Goal: Task Accomplishment & Management: Complete application form

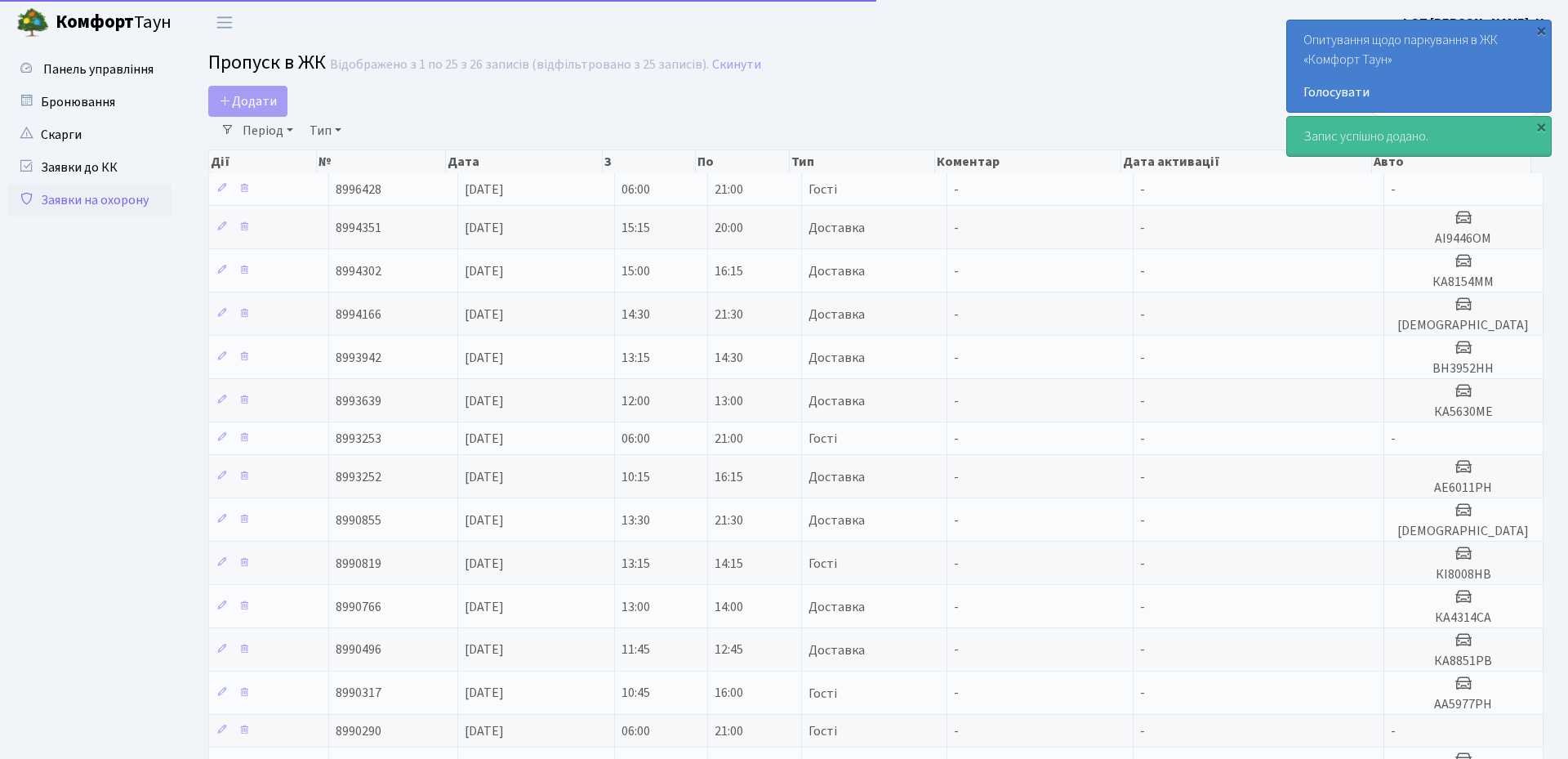
select select "25"
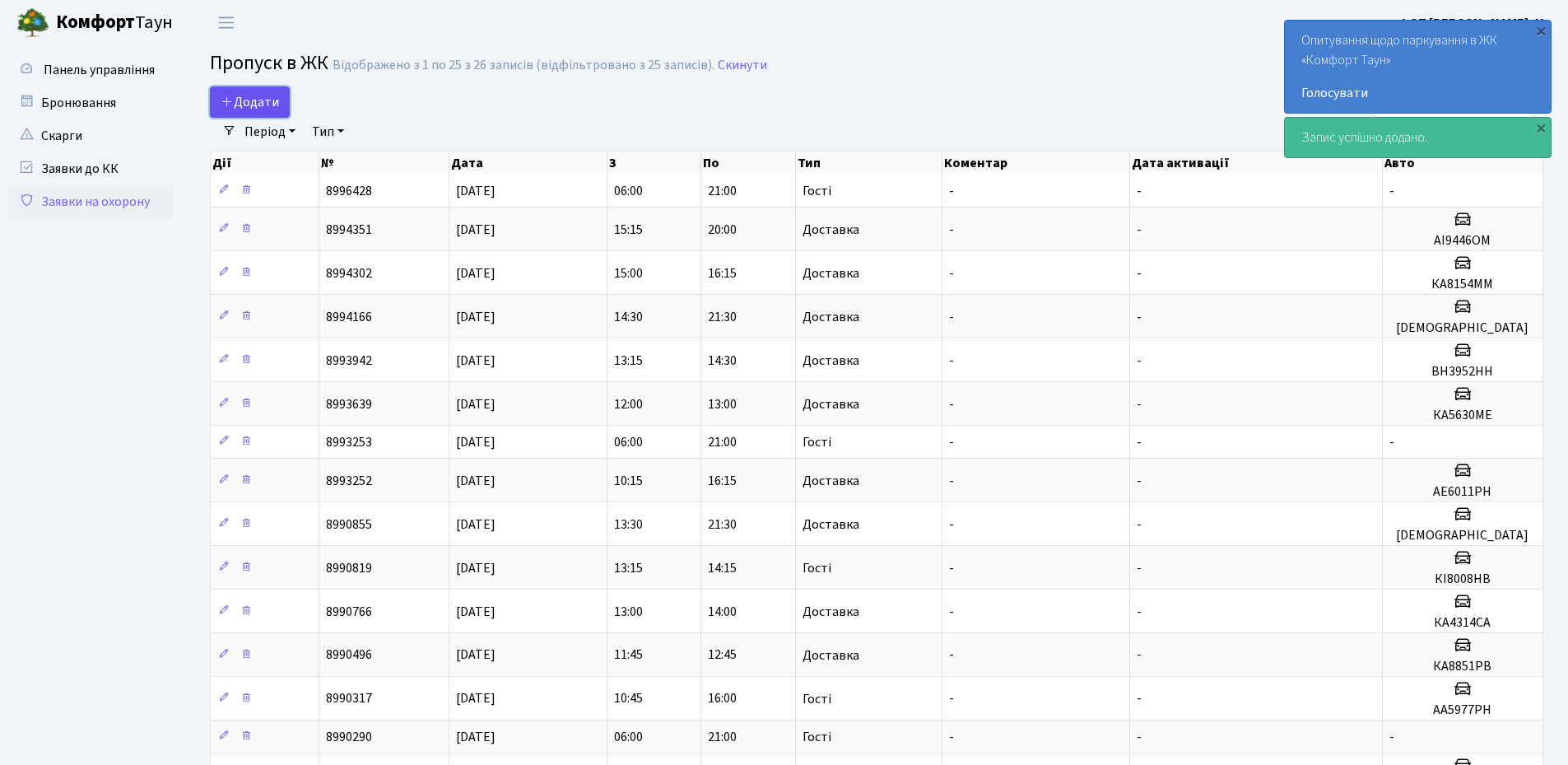
click at [234, 104] on span "Додати" at bounding box center [250, 102] width 58 height 18
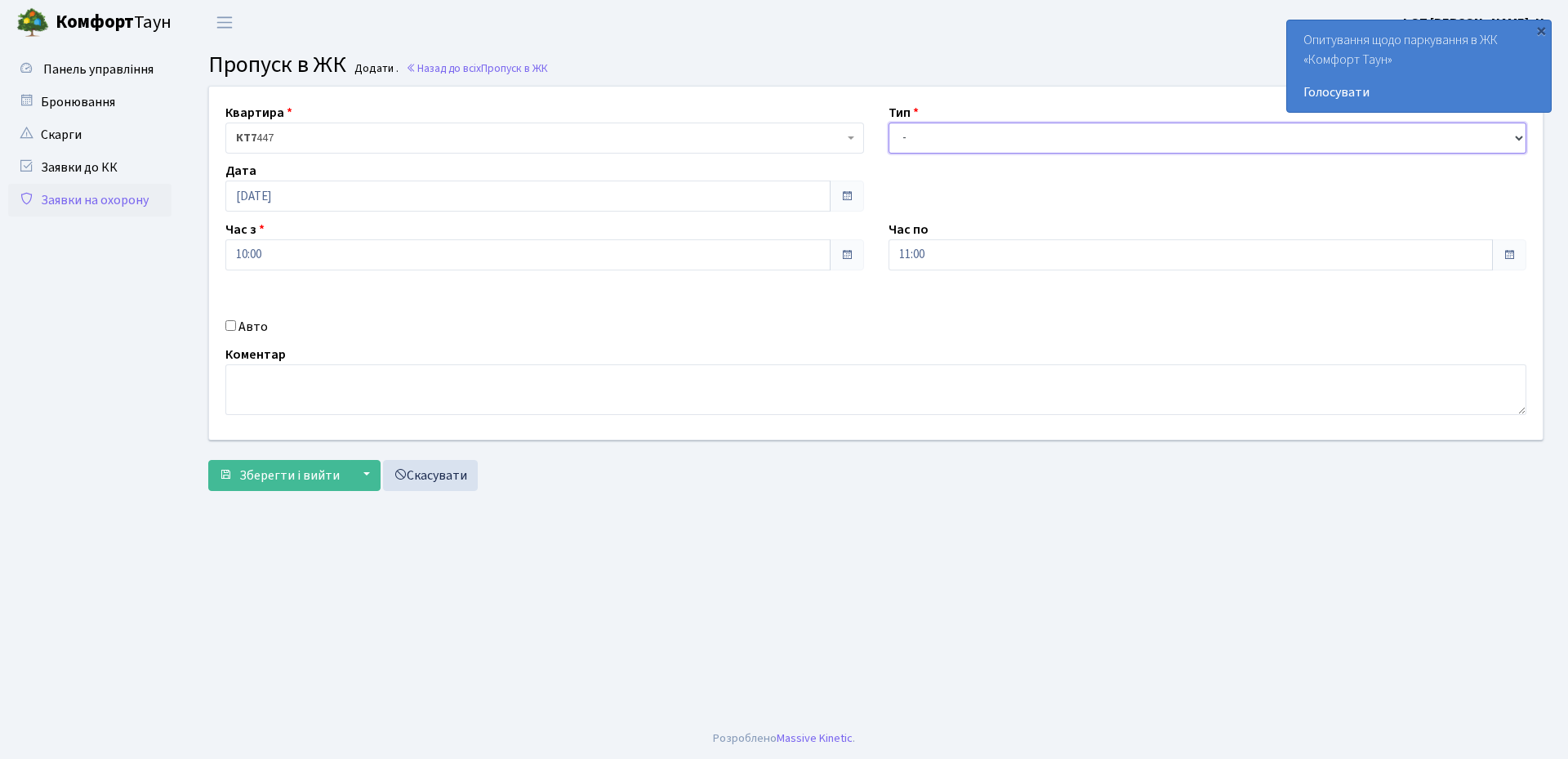
drag, startPoint x: 898, startPoint y: 140, endPoint x: 907, endPoint y: 152, distance: 15.0
click at [898, 140] on select "- Доставка Таксі Гості Сервіс" at bounding box center [1208, 138] width 638 height 31
select select "3"
click at [889, 122] on select "- Доставка Таксі Гості Сервіс" at bounding box center [1208, 138] width 638 height 31
click at [636, 269] on input "10:00" at bounding box center [528, 255] width 606 height 31
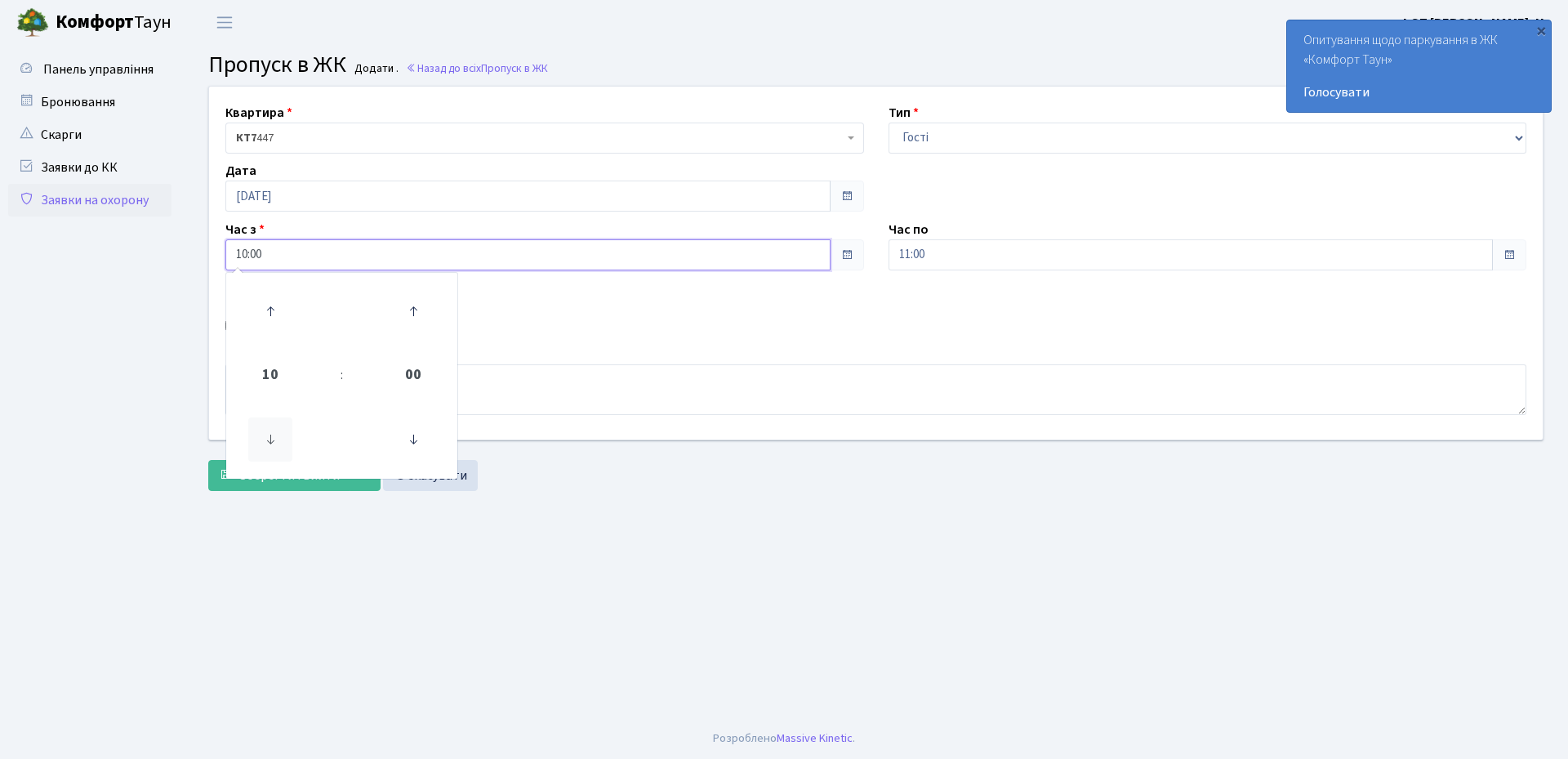
click at [269, 439] on icon at bounding box center [270, 439] width 44 height 44
type input "06:00"
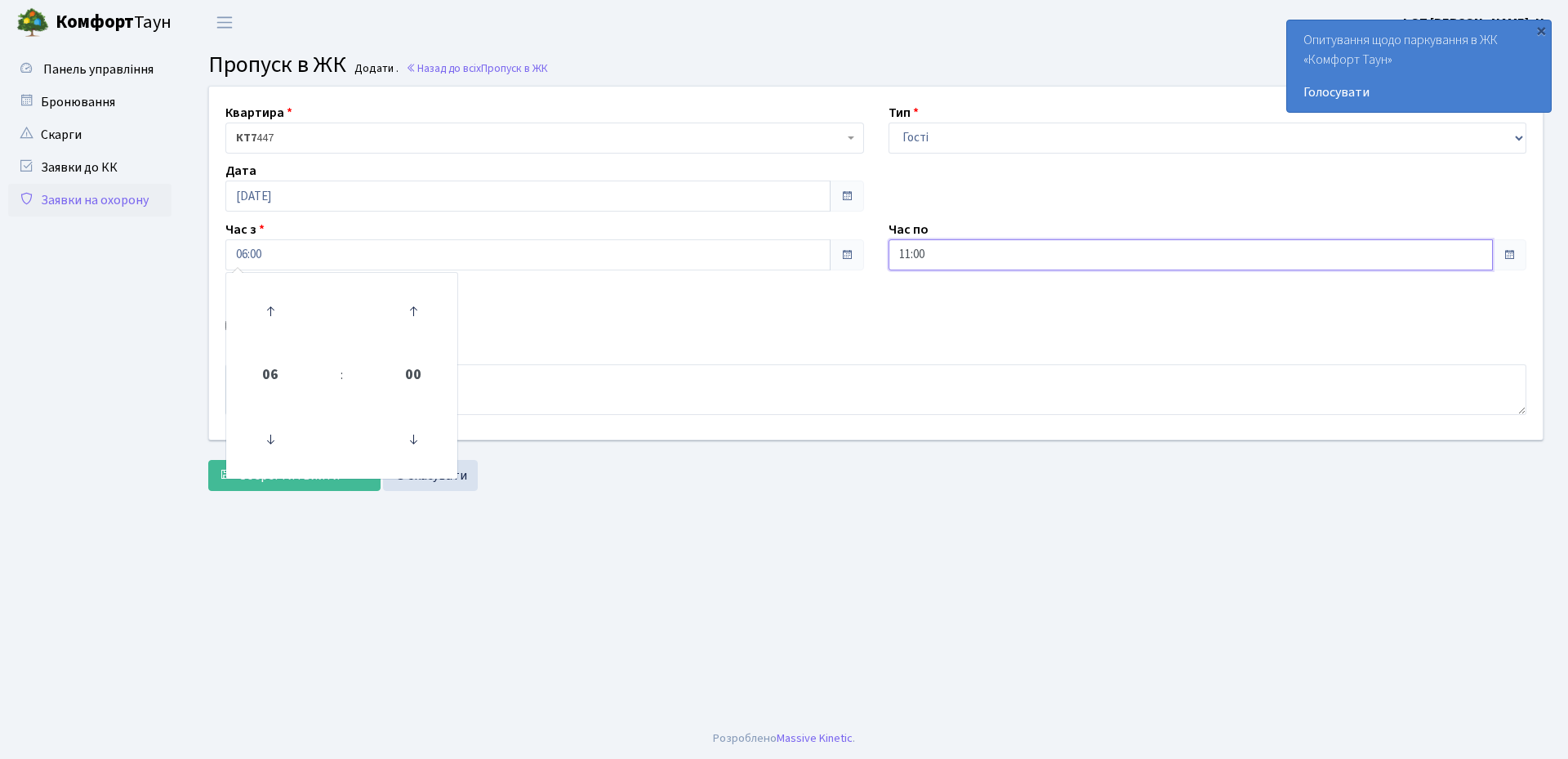
click at [994, 267] on input "11:00" at bounding box center [1191, 255] width 606 height 31
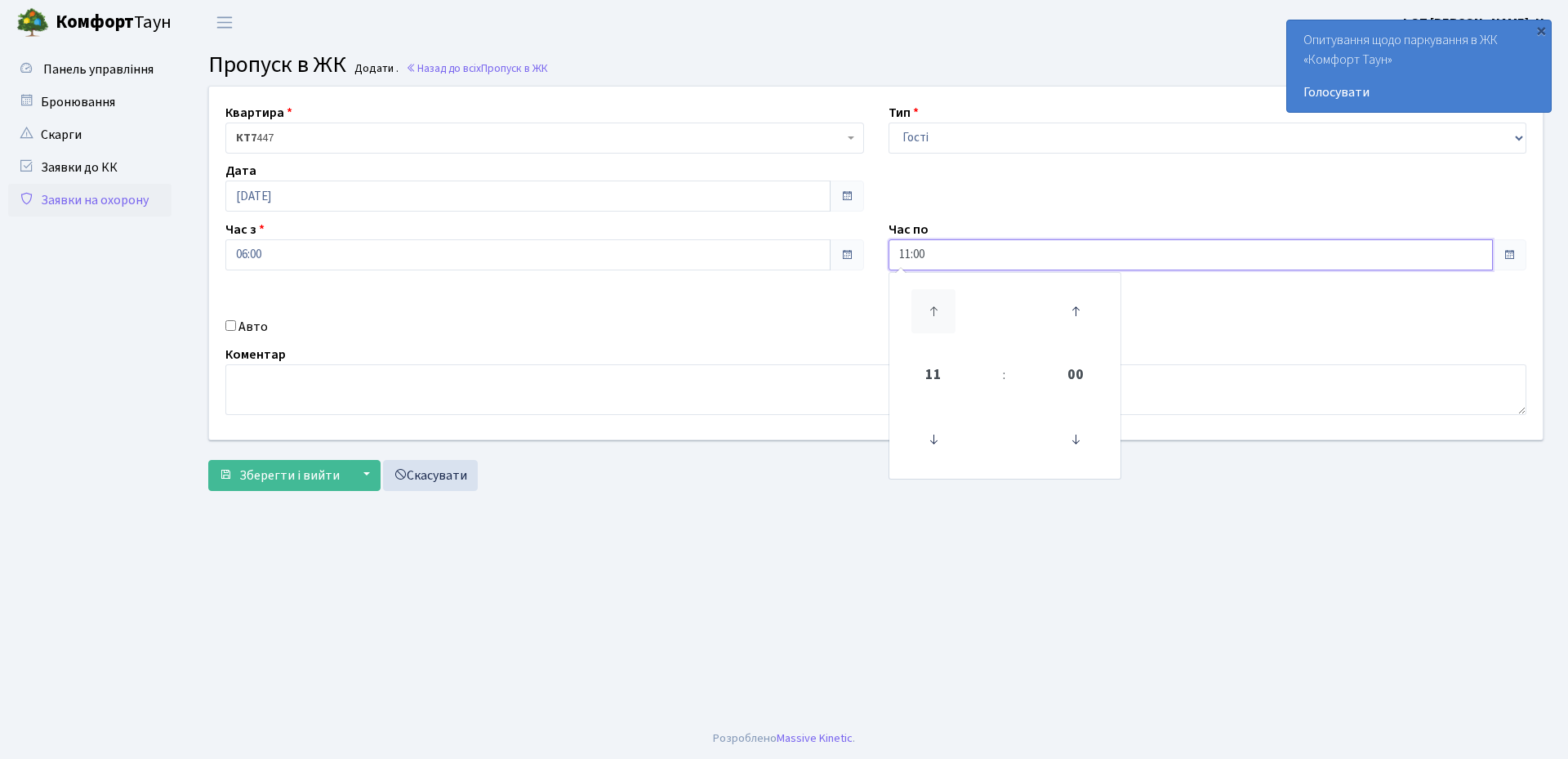
click at [936, 311] on icon at bounding box center [933, 311] width 44 height 44
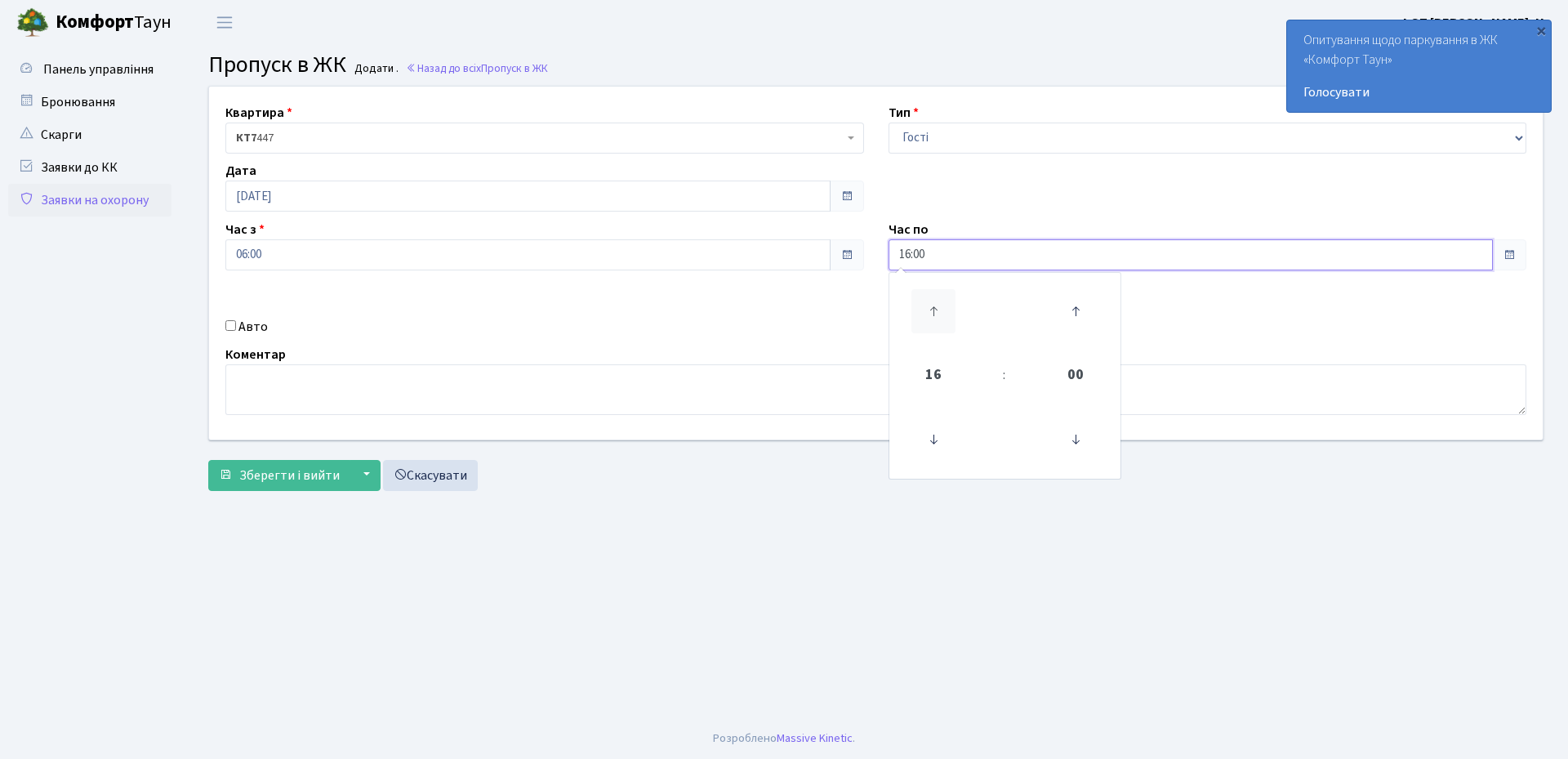
click at [936, 311] on icon at bounding box center [933, 311] width 44 height 44
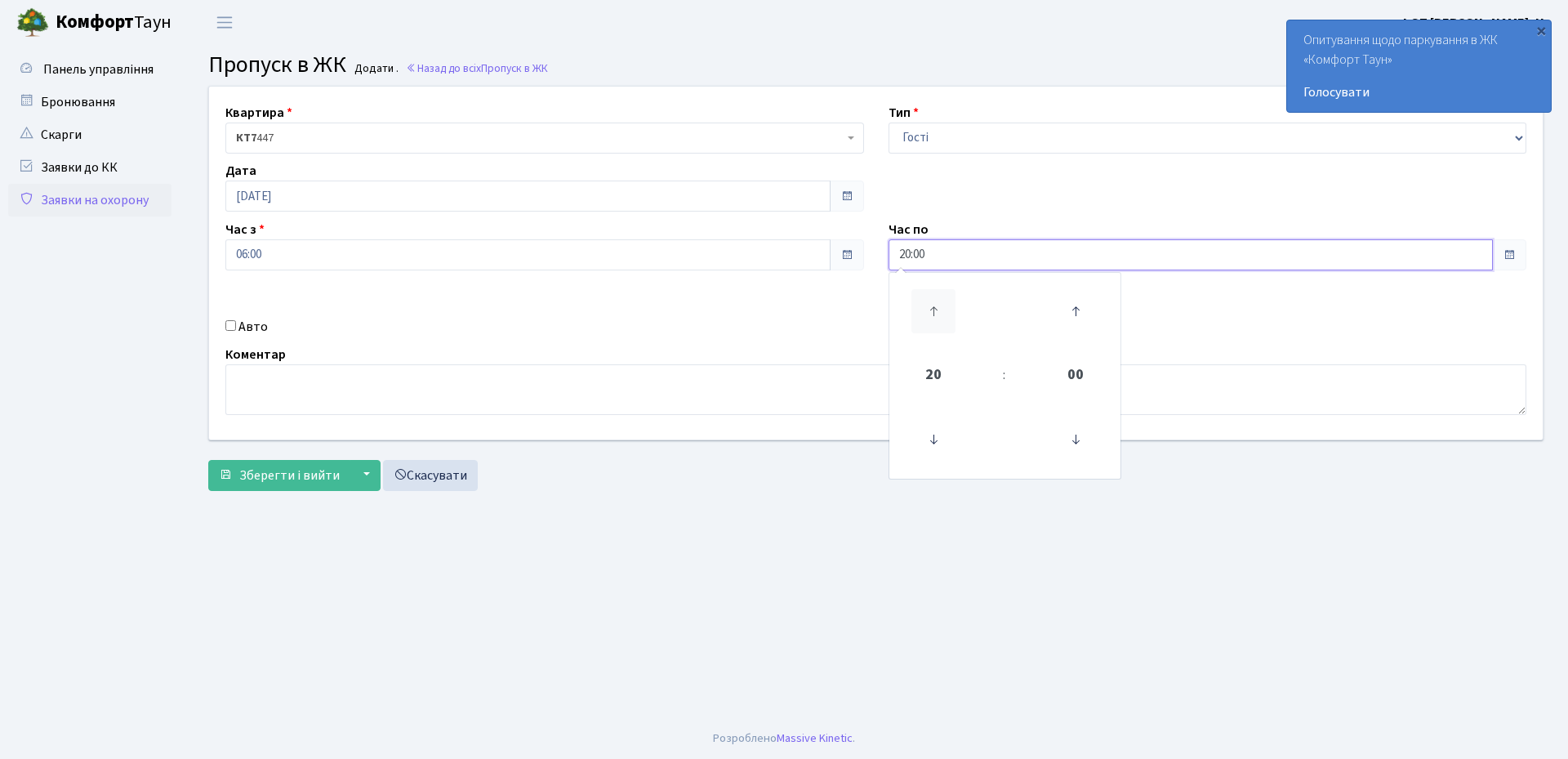
type input "21:00"
click at [841, 316] on div "Квартира <b>КТ7</b>&nbsp;&nbsp;&nbsp;447 КТ7 447 Тип - Доставка Таксі Гості Сер…" at bounding box center [876, 263] width 1358 height 353
click at [321, 196] on input "[DATE]" at bounding box center [528, 196] width 606 height 31
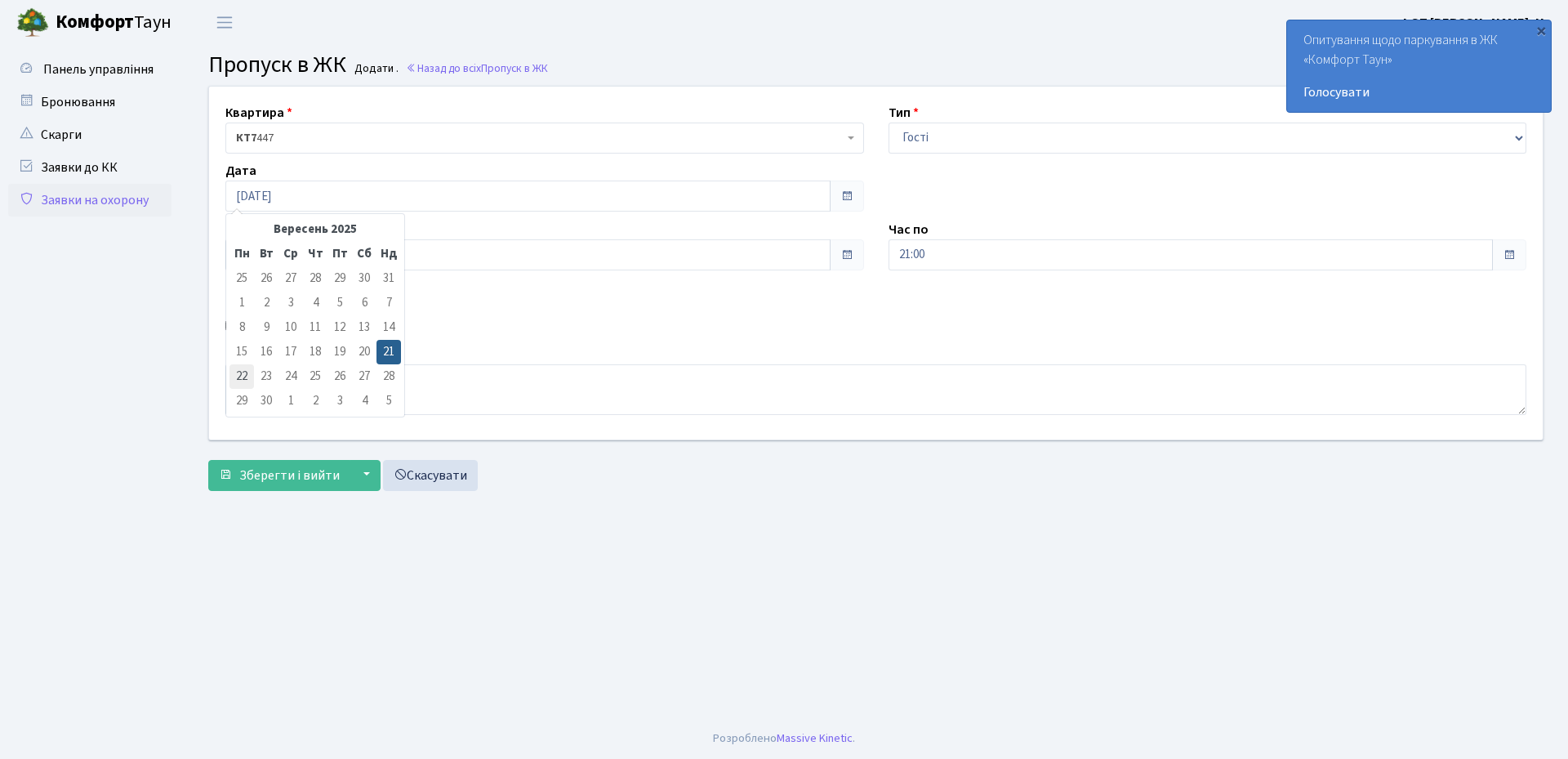
click at [241, 378] on td "22" at bounding box center [242, 377] width 24 height 24
type input "[DATE]"
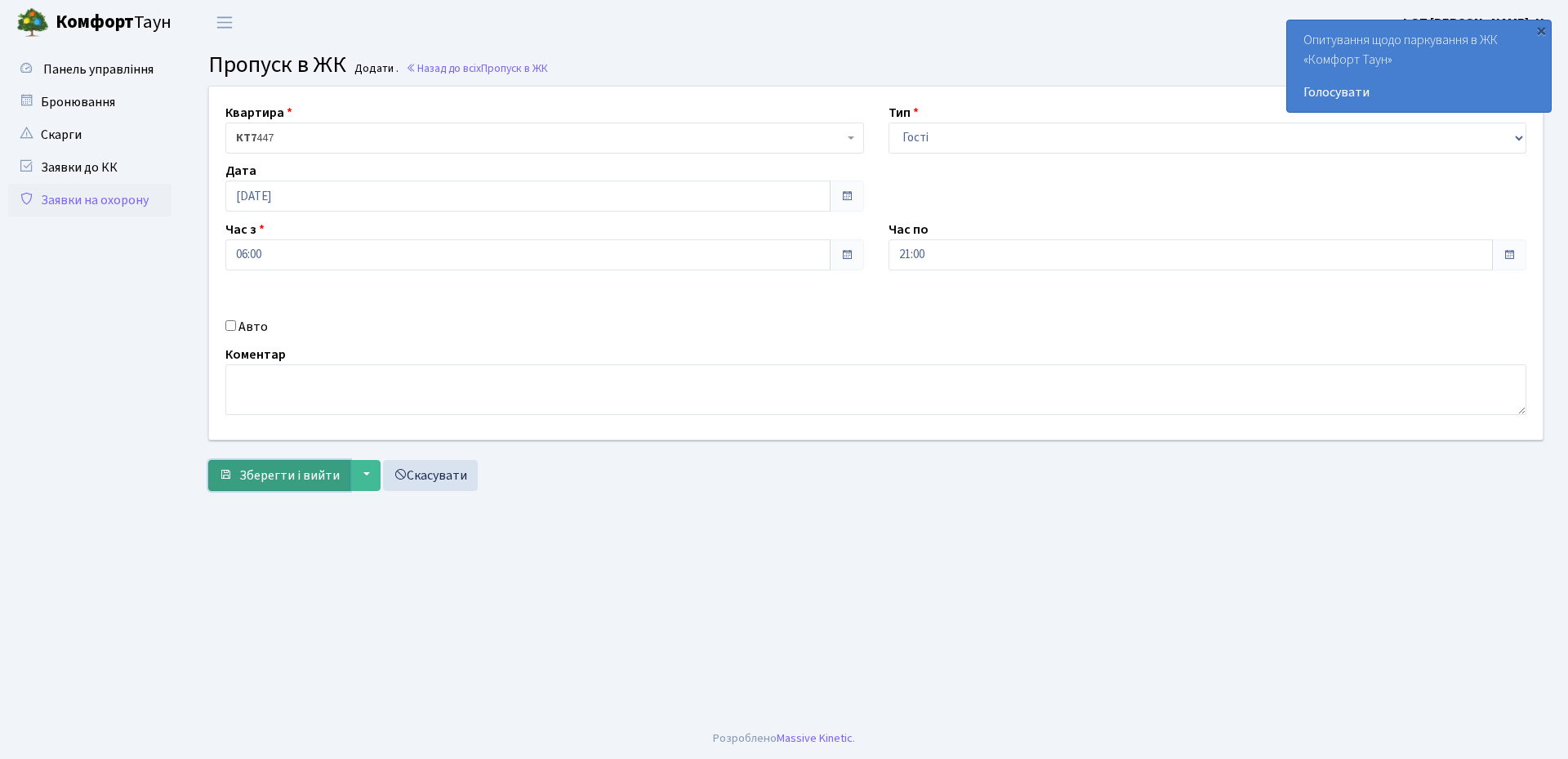
click at [280, 476] on span "Зберегти і вийти" at bounding box center [289, 475] width 100 height 18
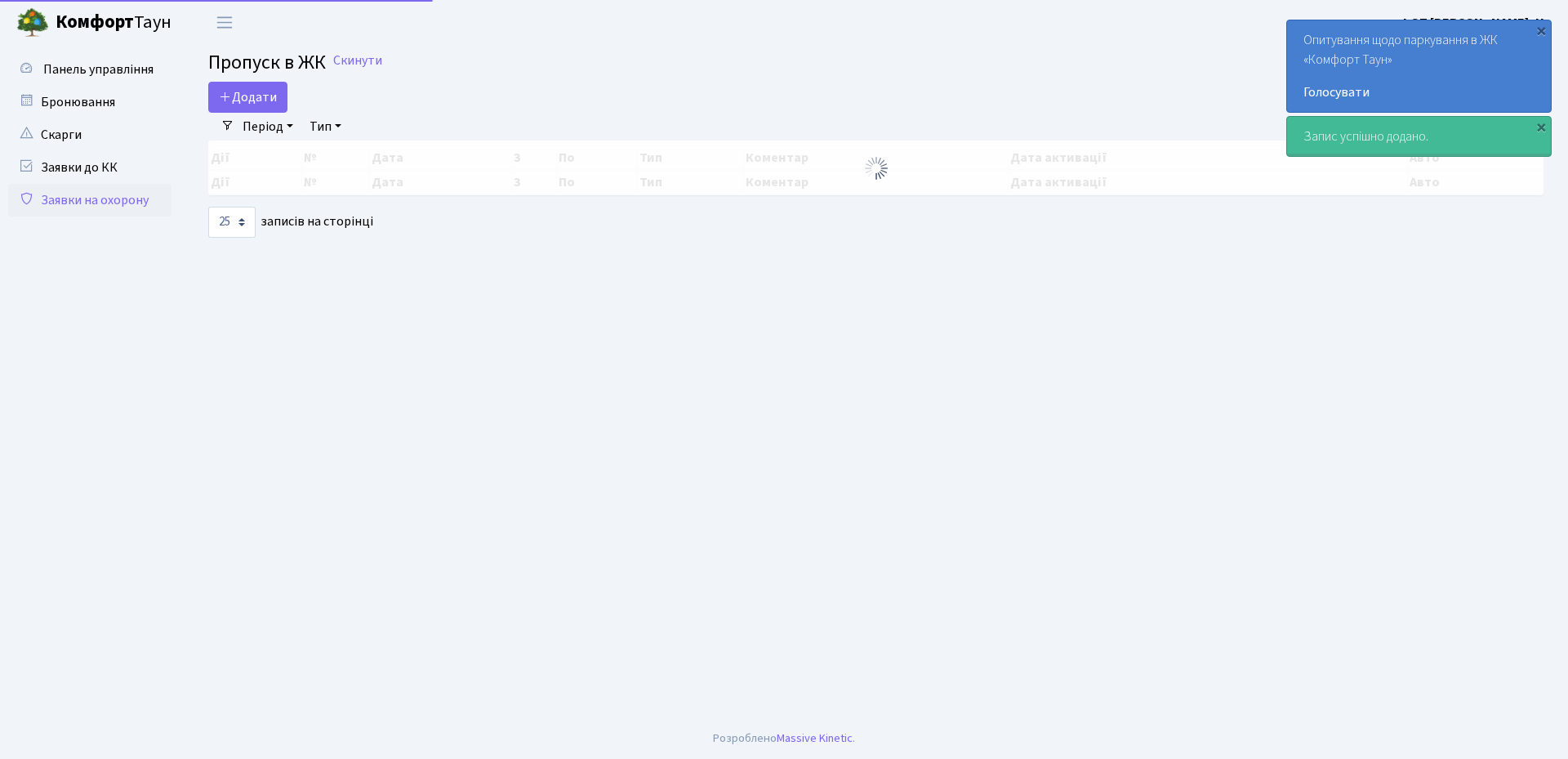
select select "25"
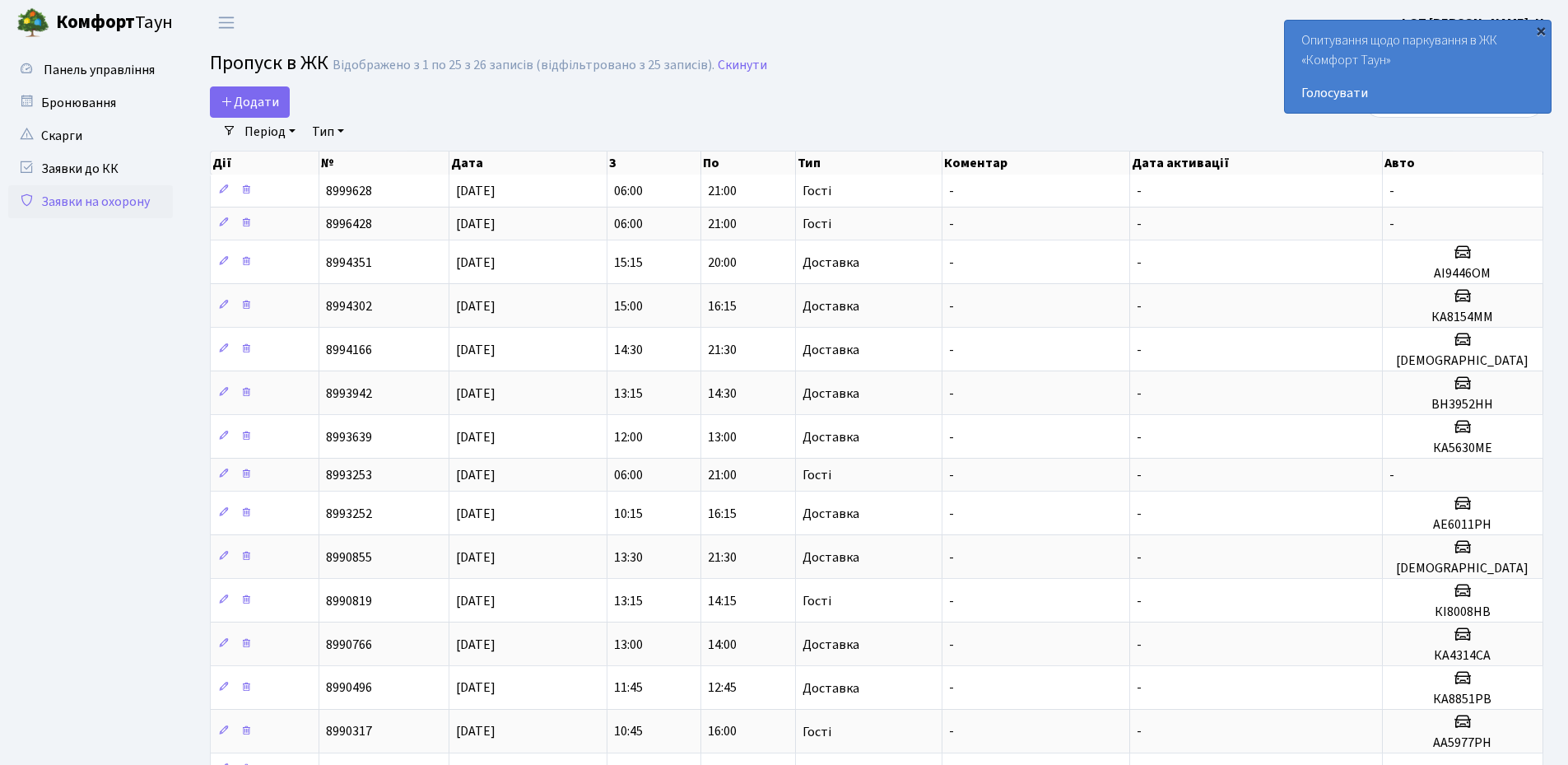
click at [1537, 28] on div "×" at bounding box center [1541, 30] width 17 height 17
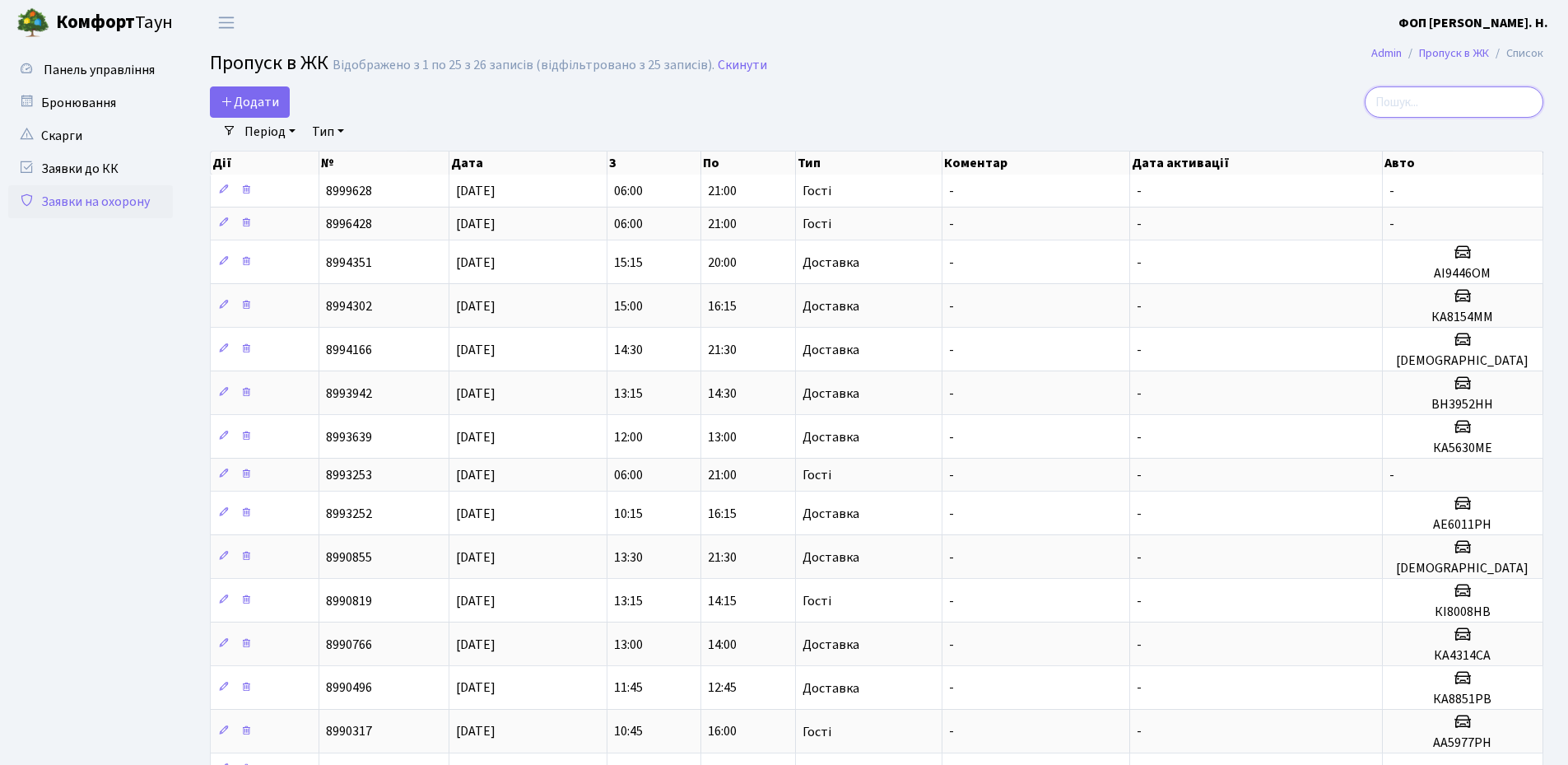
click at [1466, 95] on input "search" at bounding box center [1454, 102] width 179 height 31
click at [225, 101] on icon at bounding box center [227, 100] width 13 height 13
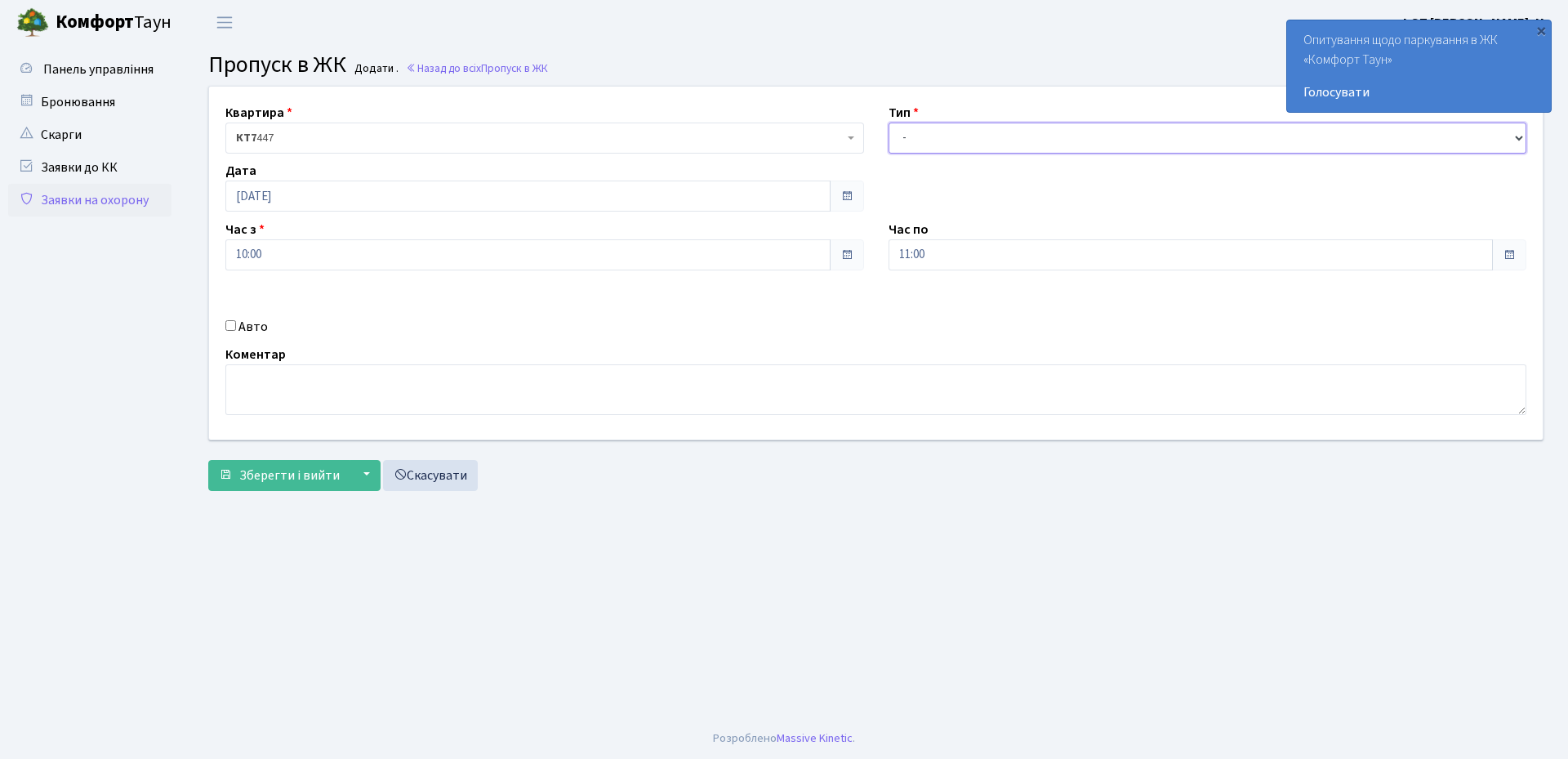
click at [943, 135] on select "- Доставка Таксі Гості Сервіс" at bounding box center [1208, 138] width 638 height 31
select select "3"
click at [889, 122] on select "- Доставка Таксі Гості Сервіс" at bounding box center [1208, 138] width 638 height 31
click at [251, 327] on label "Авто" at bounding box center [253, 327] width 29 height 20
click at [236, 327] on input "Авто" at bounding box center [230, 326] width 10 height 10
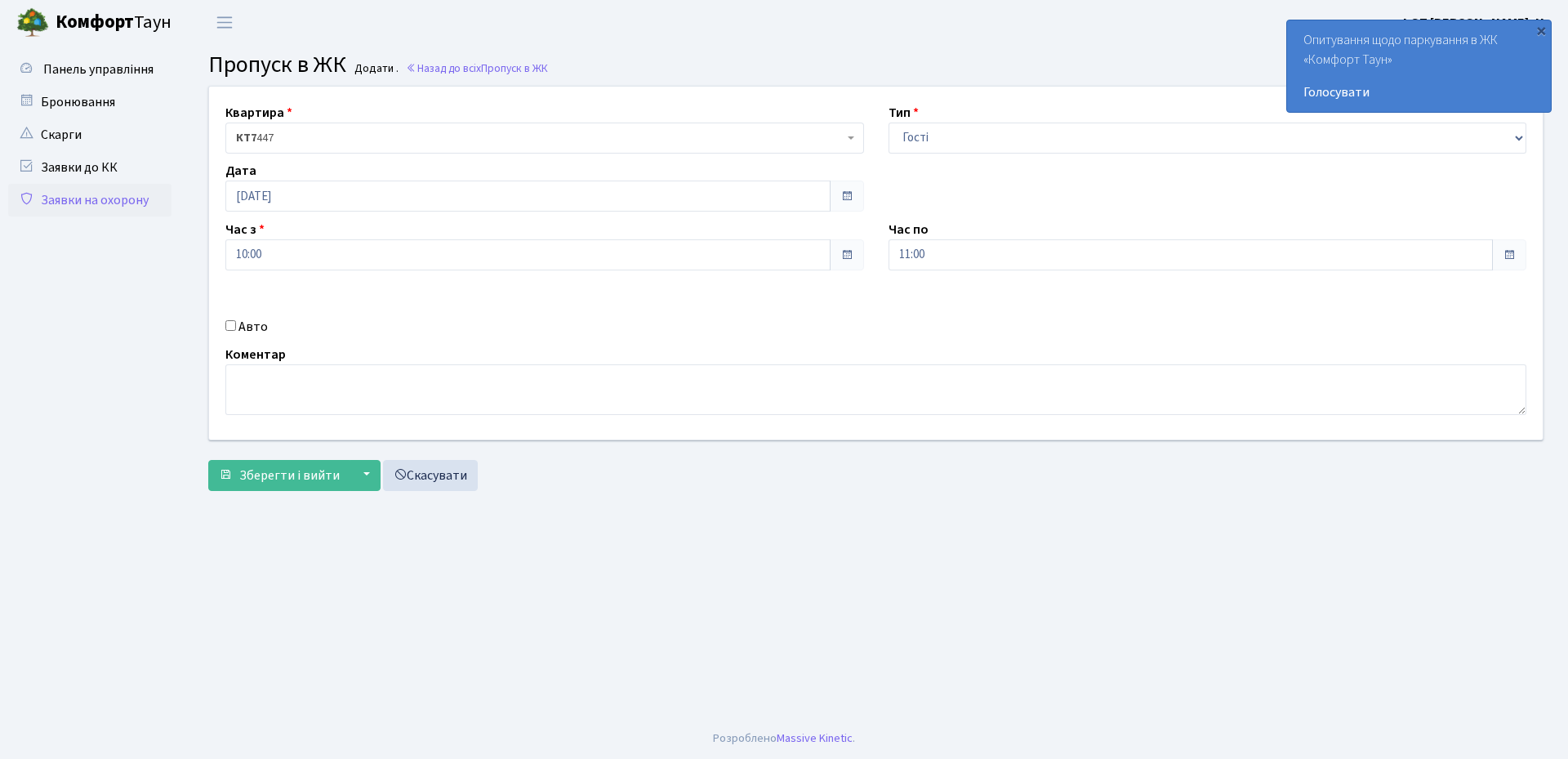
checkbox input "true"
click at [950, 319] on input "text" at bounding box center [1208, 313] width 638 height 31
type input "ка9628аh"
click at [913, 250] on input "11:00" at bounding box center [1191, 255] width 606 height 31
click at [936, 303] on icon at bounding box center [933, 311] width 44 height 44
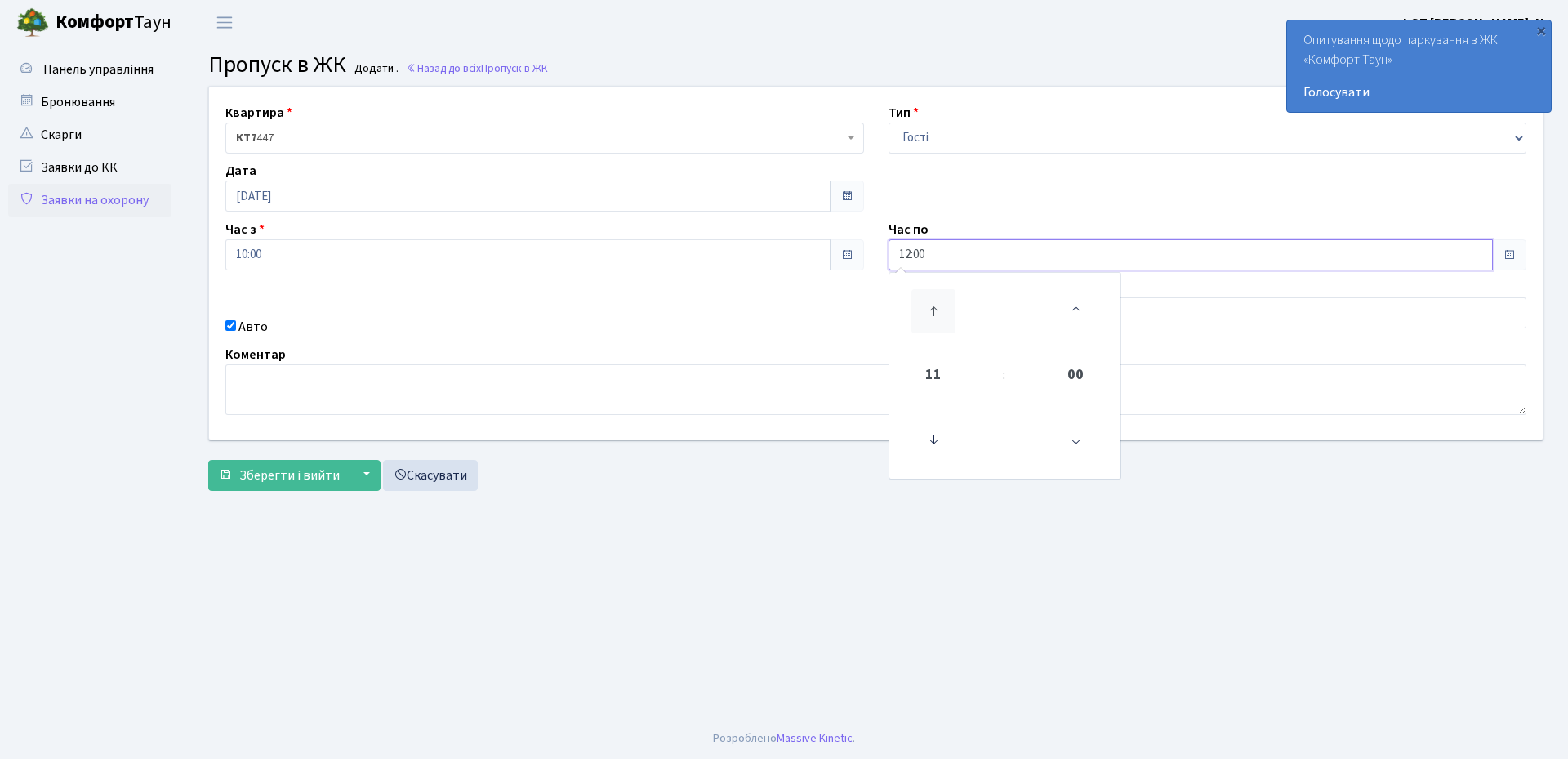
click at [936, 303] on icon at bounding box center [933, 311] width 44 height 44
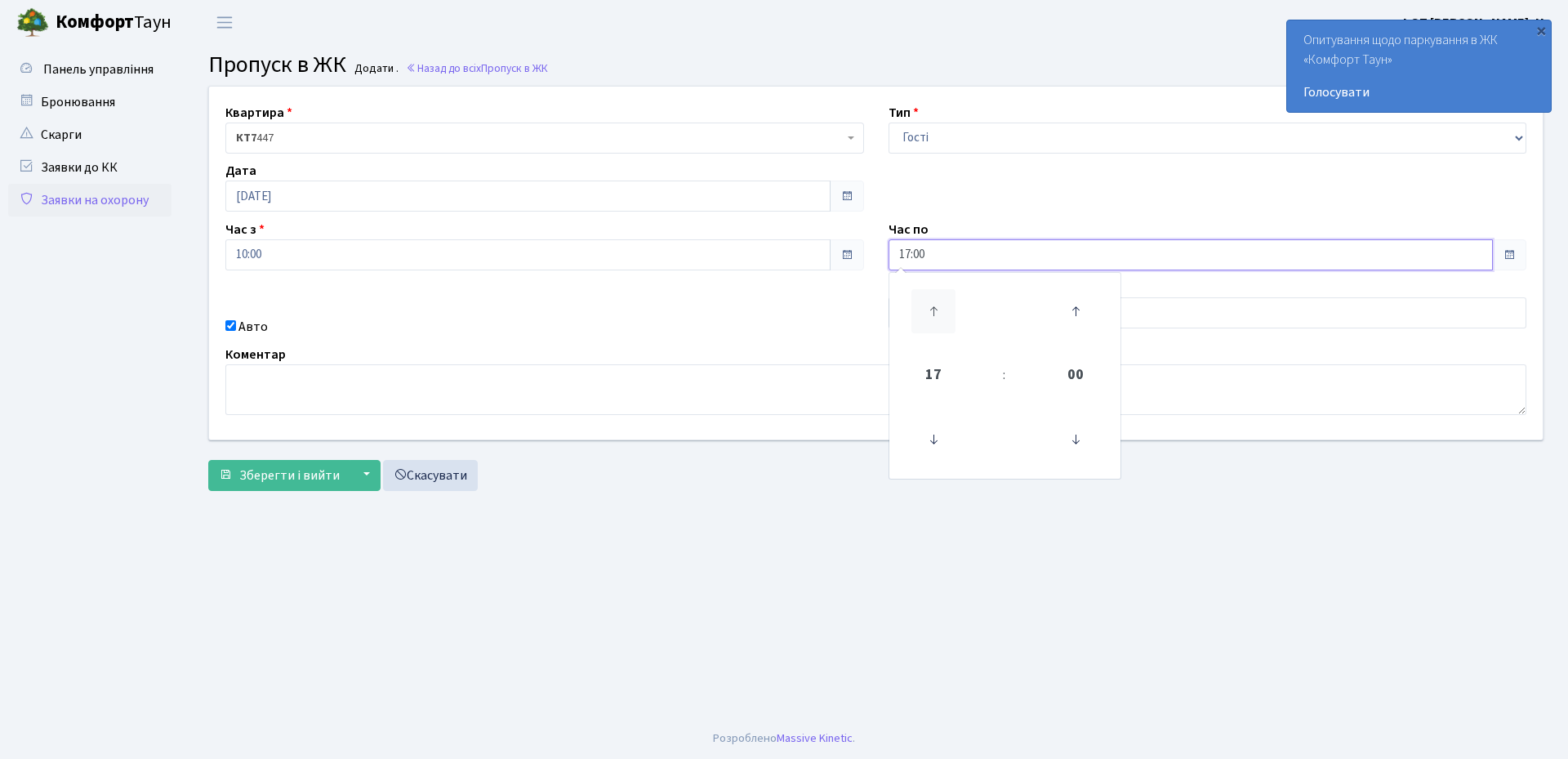
click at [936, 303] on icon at bounding box center [933, 311] width 44 height 44
type input "21:00"
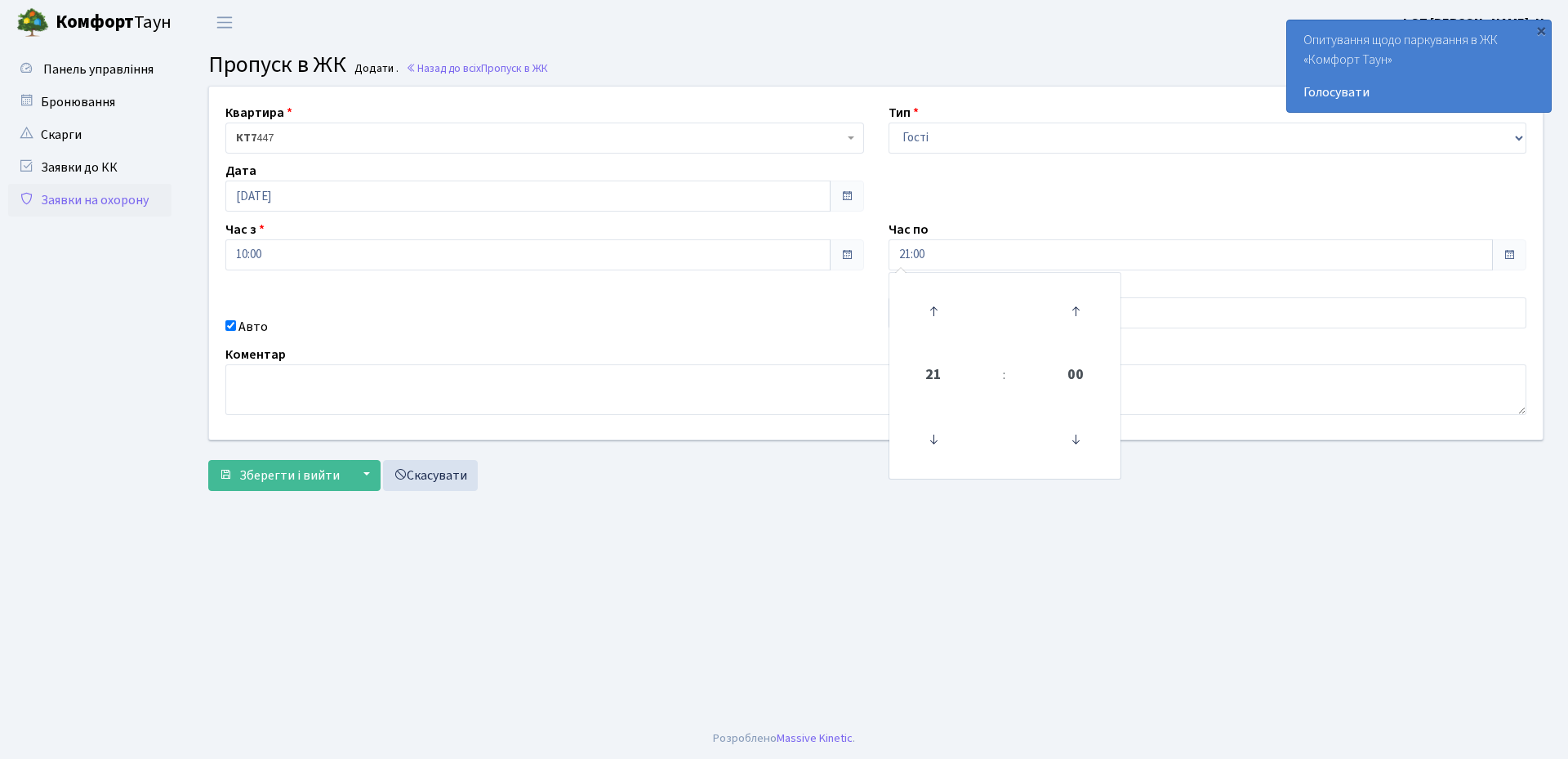
click at [698, 592] on main "Admin Пропуск в ЖК Додати Пропуск в ЖК Додати . Назад до всіх Пропуск в ЖК Квар…" at bounding box center [876, 381] width 1384 height 673
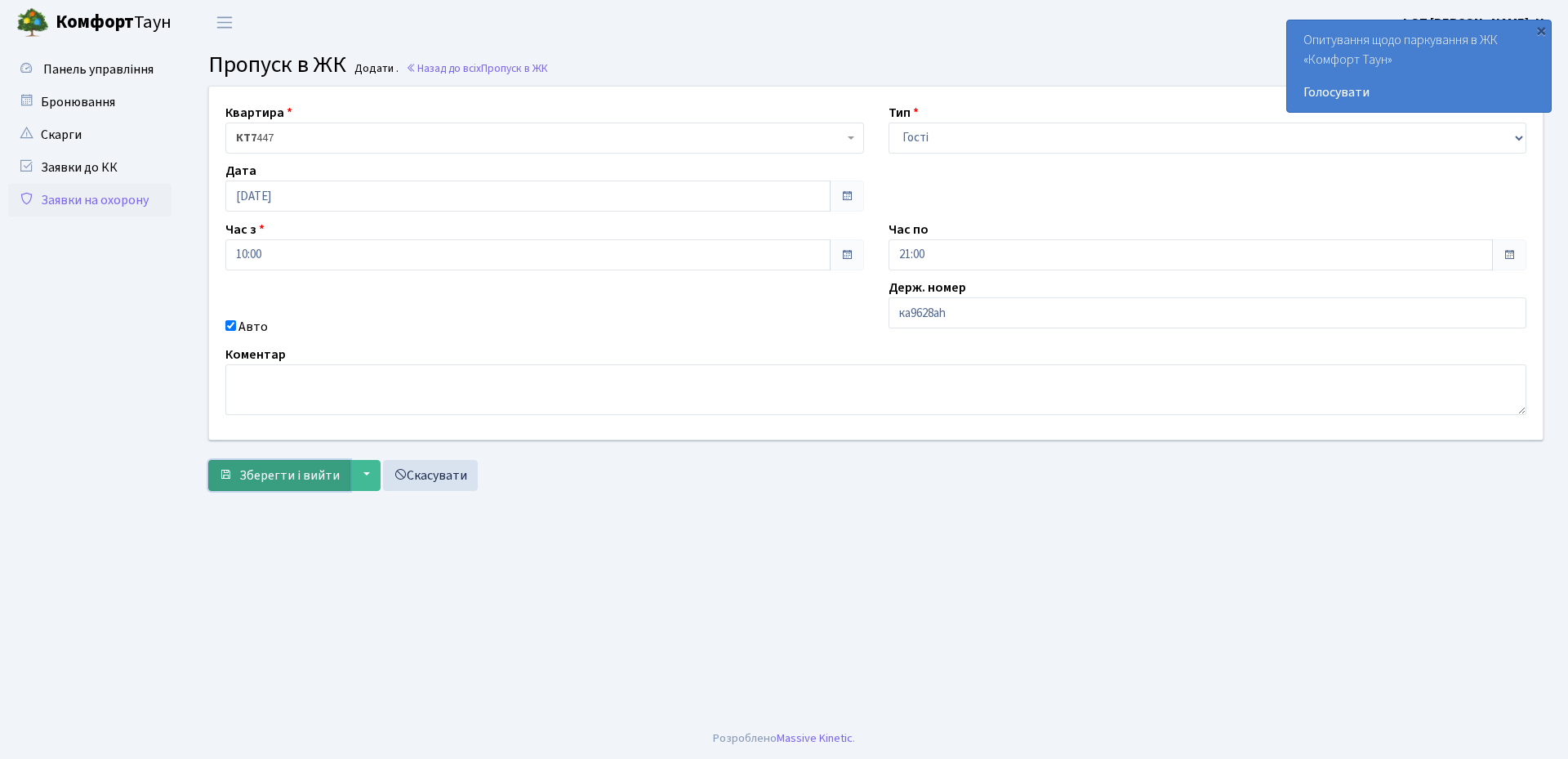
click at [288, 477] on span "Зберегти і вийти" at bounding box center [289, 475] width 100 height 18
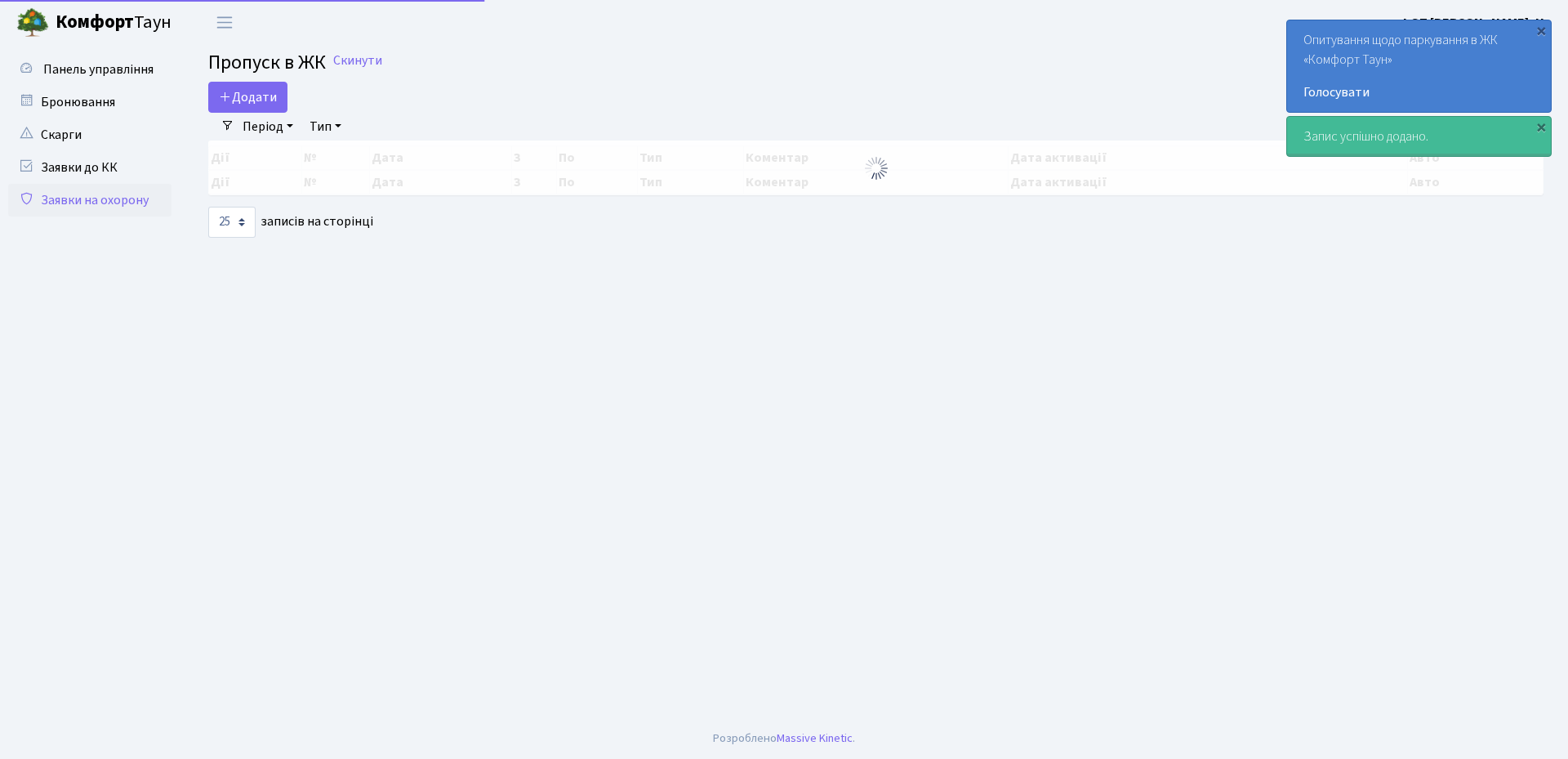
select select "25"
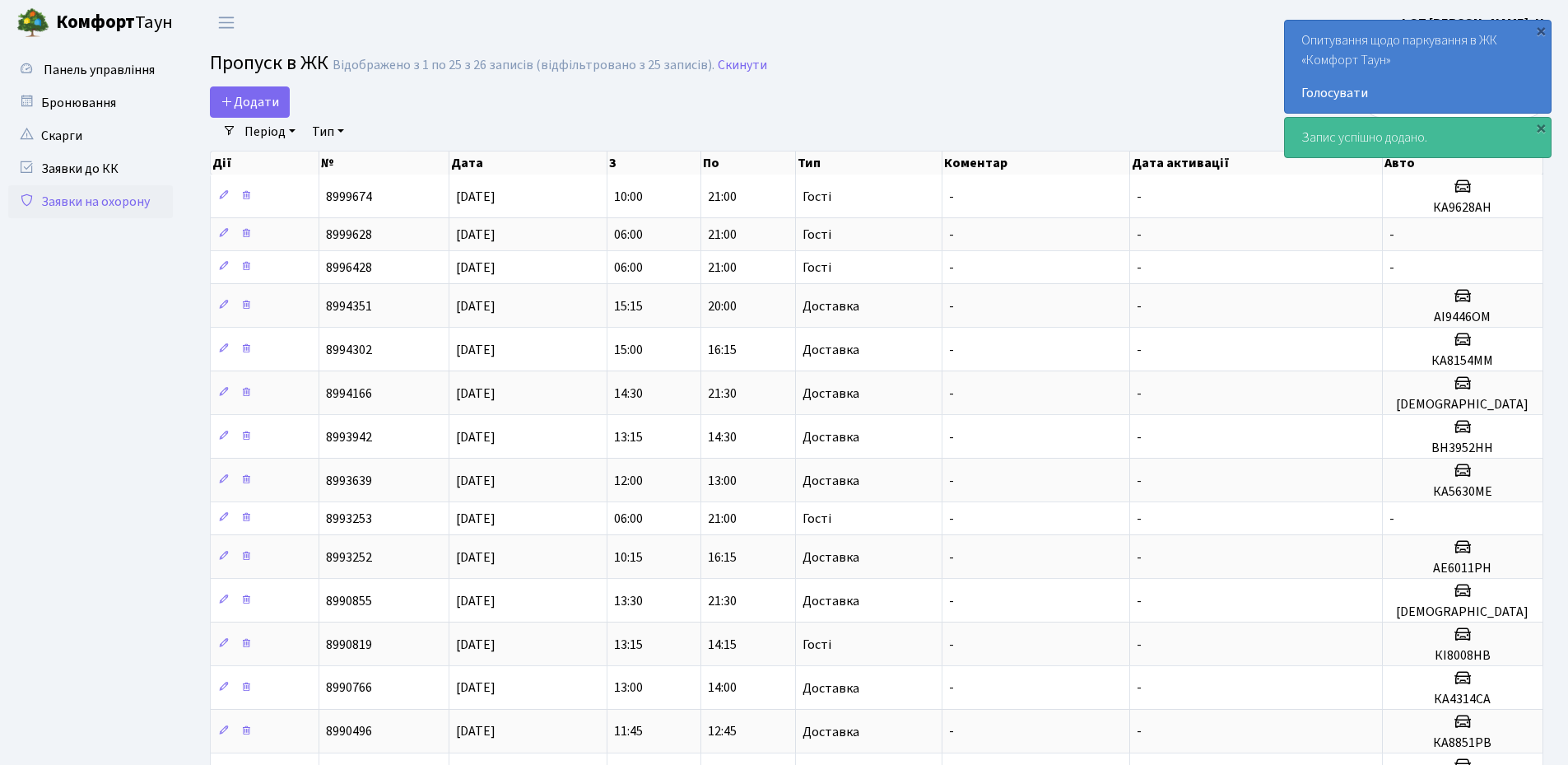
click at [1234, 42] on header "Комфорт Таун ФОП Ю. Н. Мій обліковий запис Вийти" at bounding box center [784, 23] width 1568 height 45
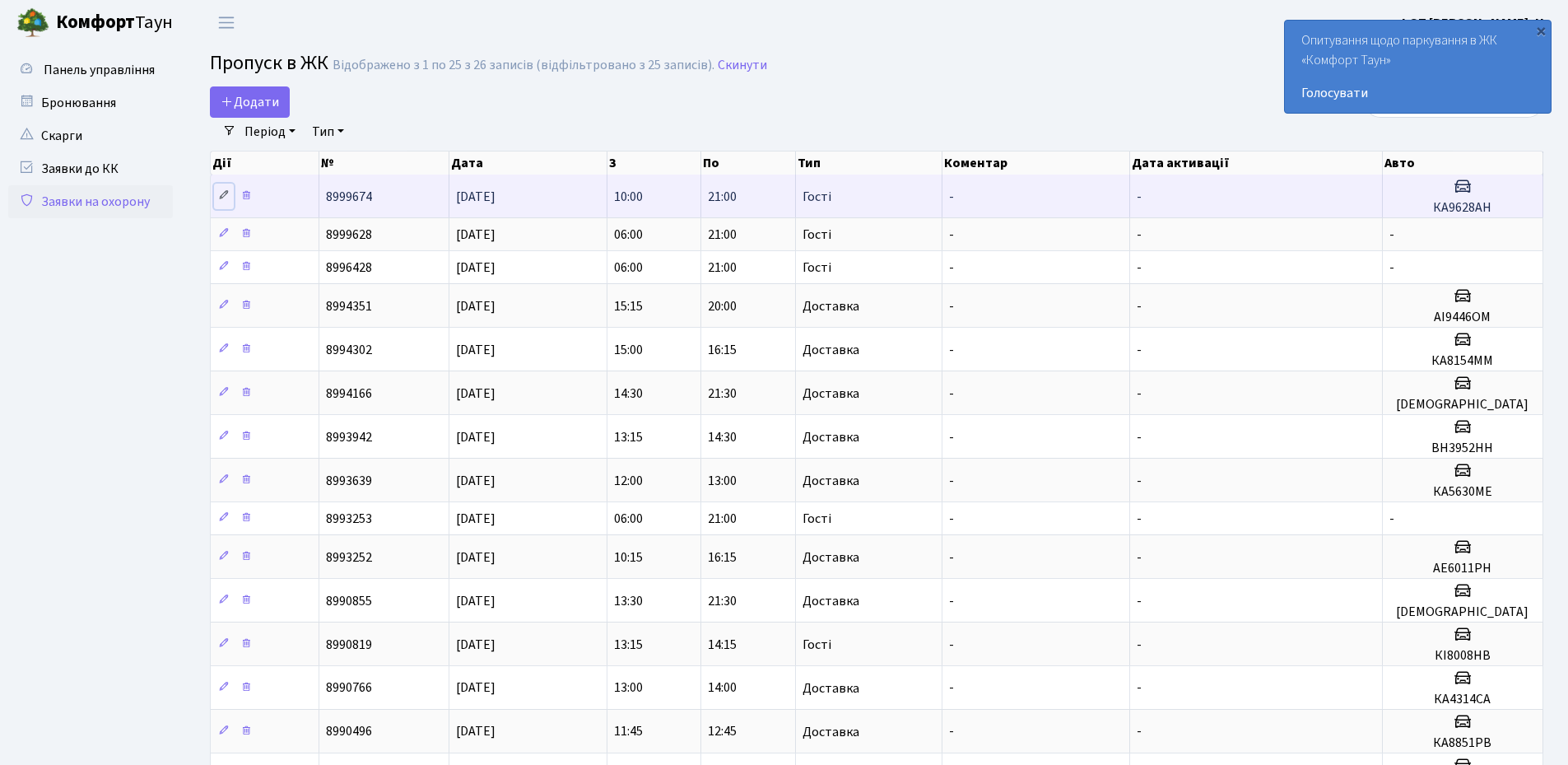
click at [226, 199] on icon at bounding box center [224, 195] width 11 height 11
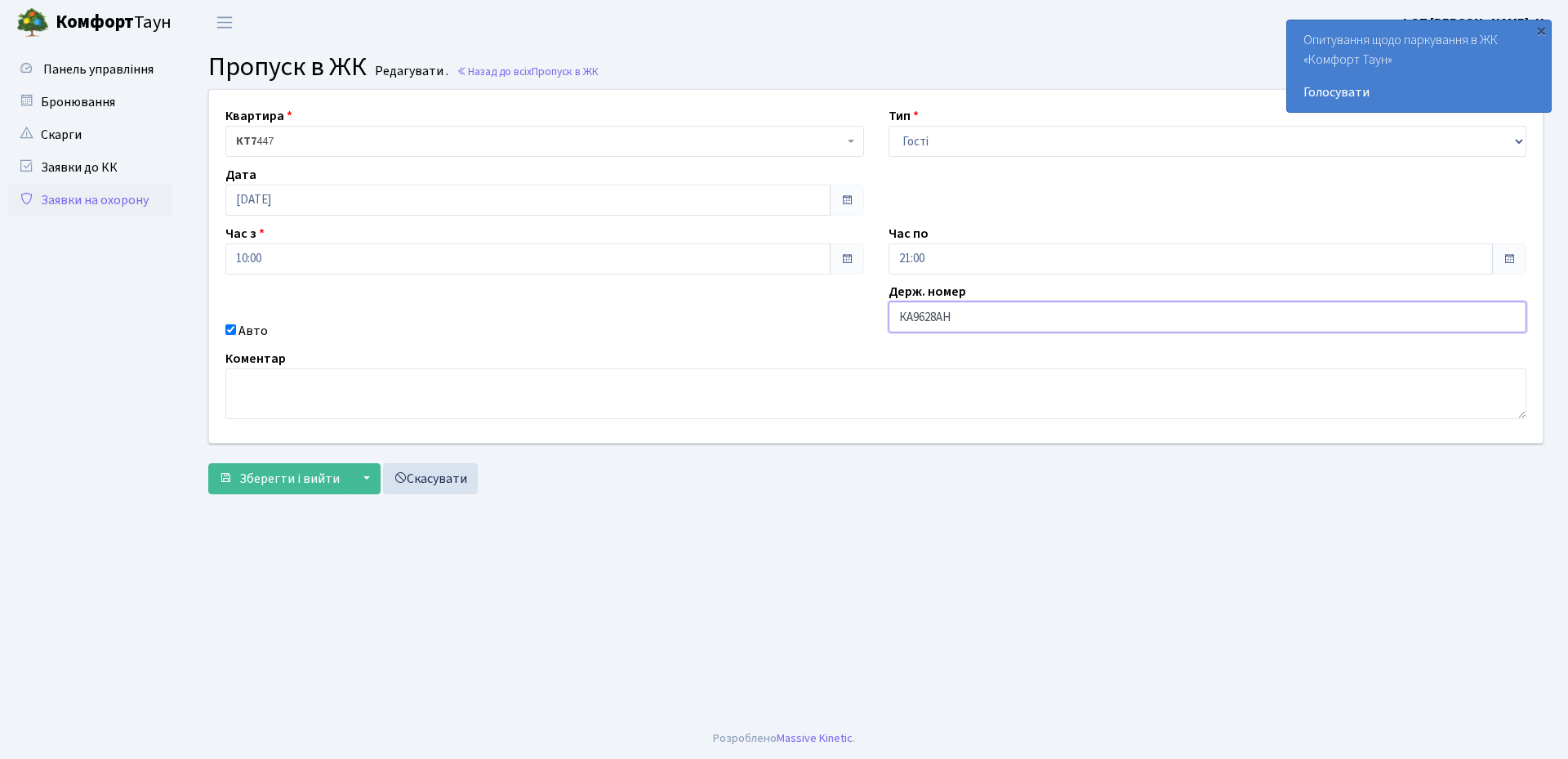
click at [942, 321] on input "КА9628АH" at bounding box center [1208, 317] width 638 height 31
type input "КА9628iH"
click at [325, 470] on span "Зберегти і вийти" at bounding box center [289, 478] width 100 height 18
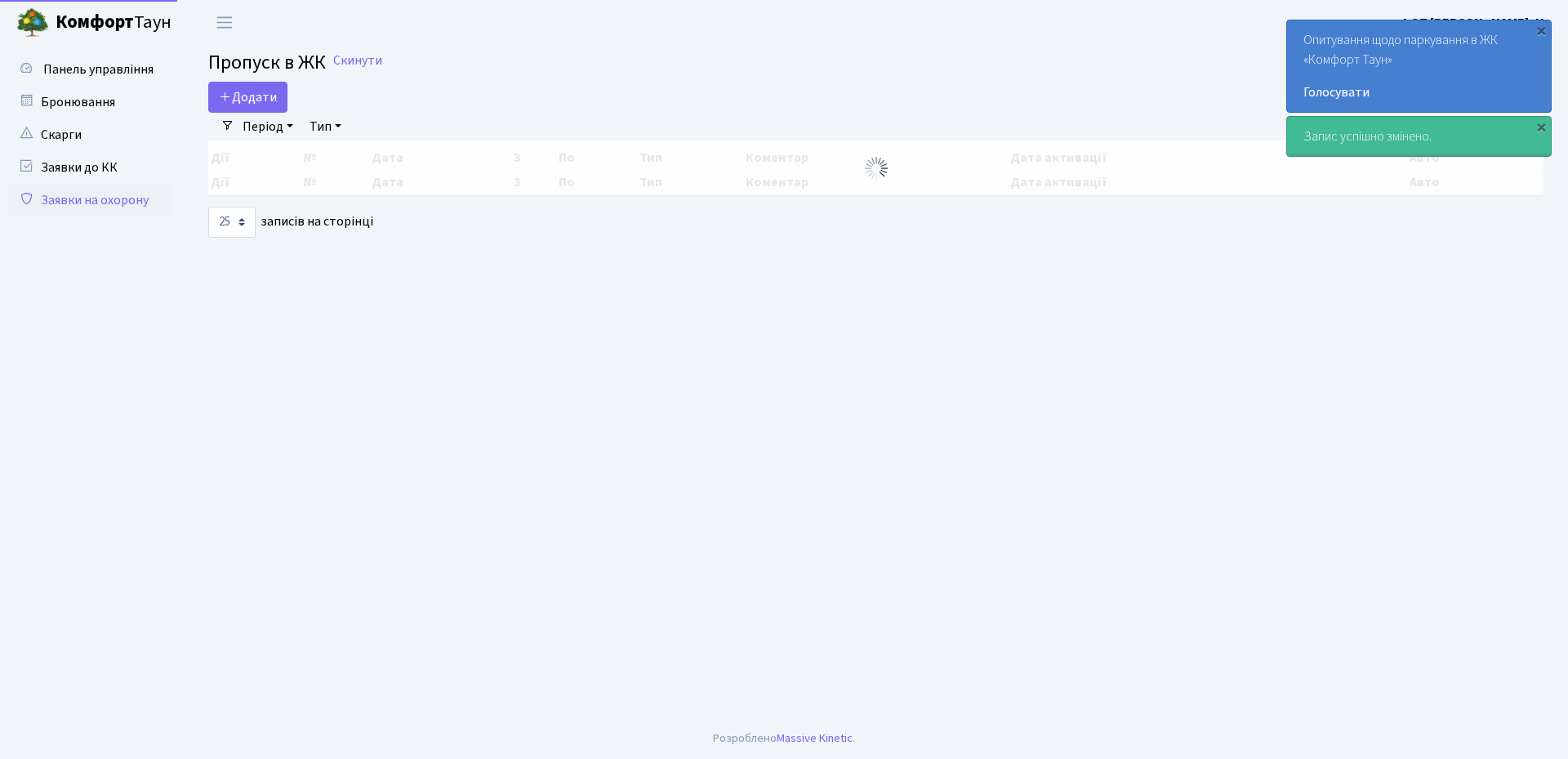
select select "25"
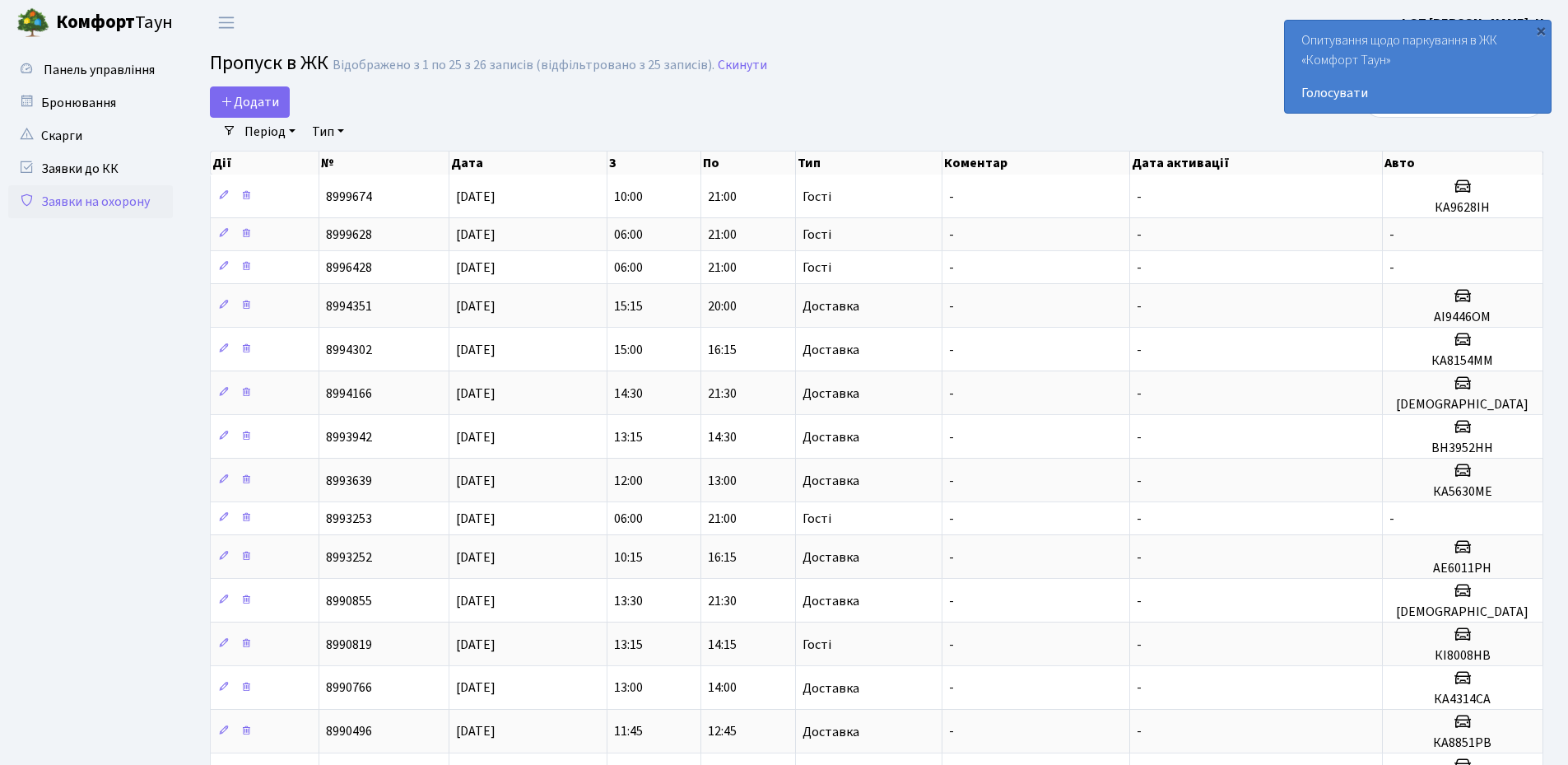
click at [1035, 73] on h2 "Пропуск в ЖК Відображено з 1 по 25 з 26 записів (відфільтровано з 25 записів). …" at bounding box center [876, 65] width 1333 height 28
